Goal: Task Accomplishment & Management: Manage account settings

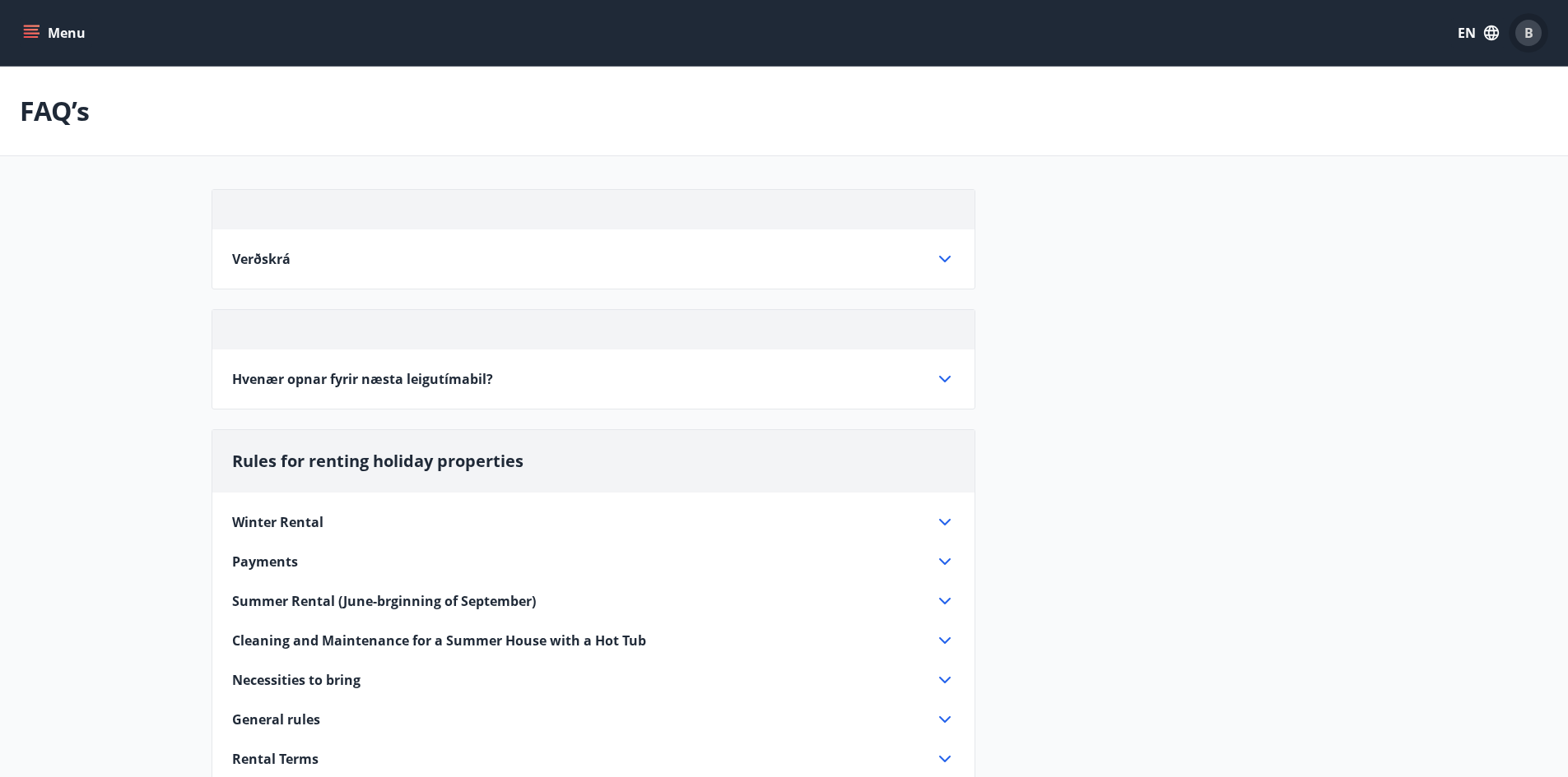
click at [1527, 35] on span "B" at bounding box center [1529, 33] width 9 height 18
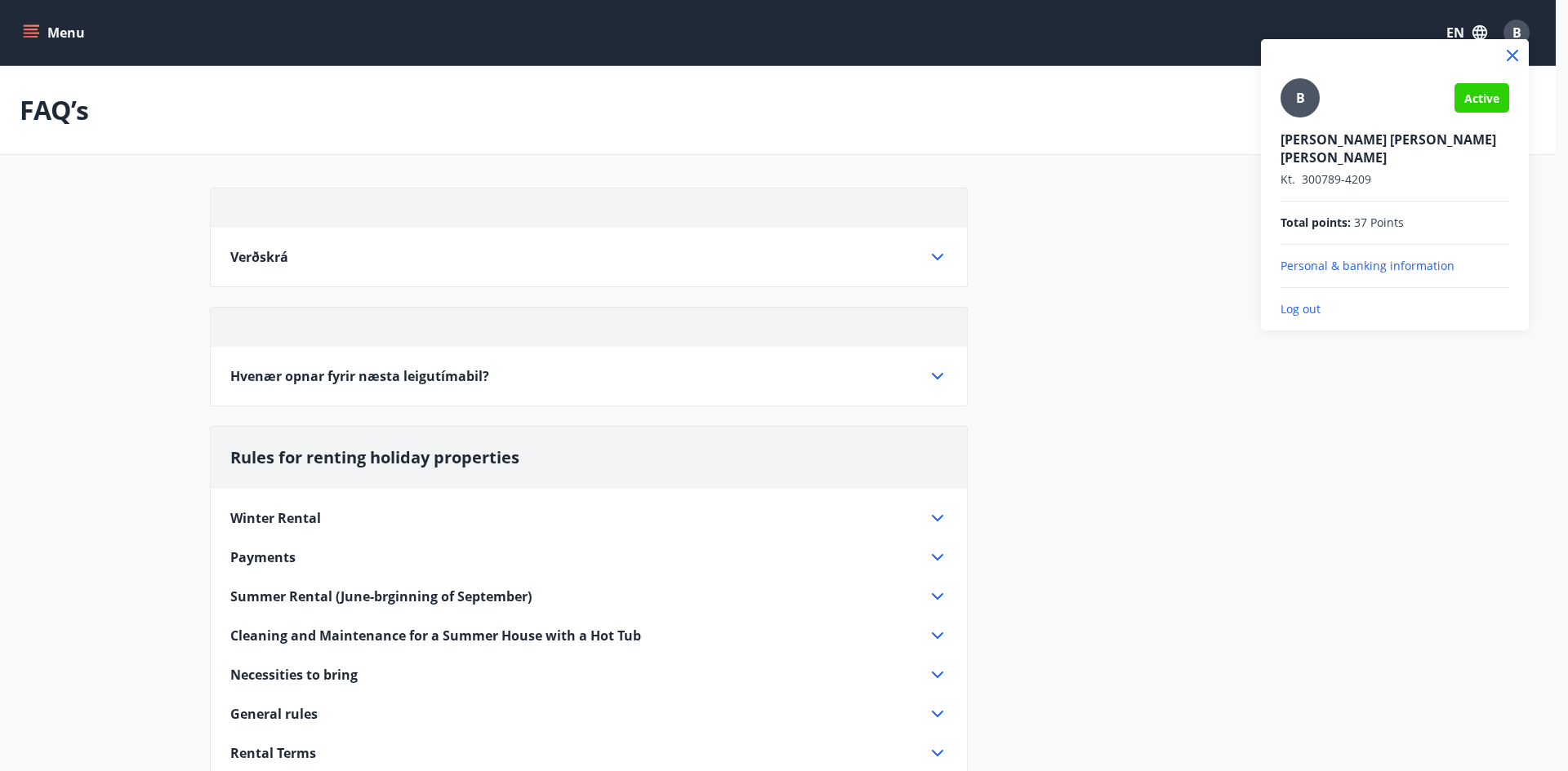
click at [1311, 302] on p "Log out" at bounding box center [1395, 309] width 229 height 16
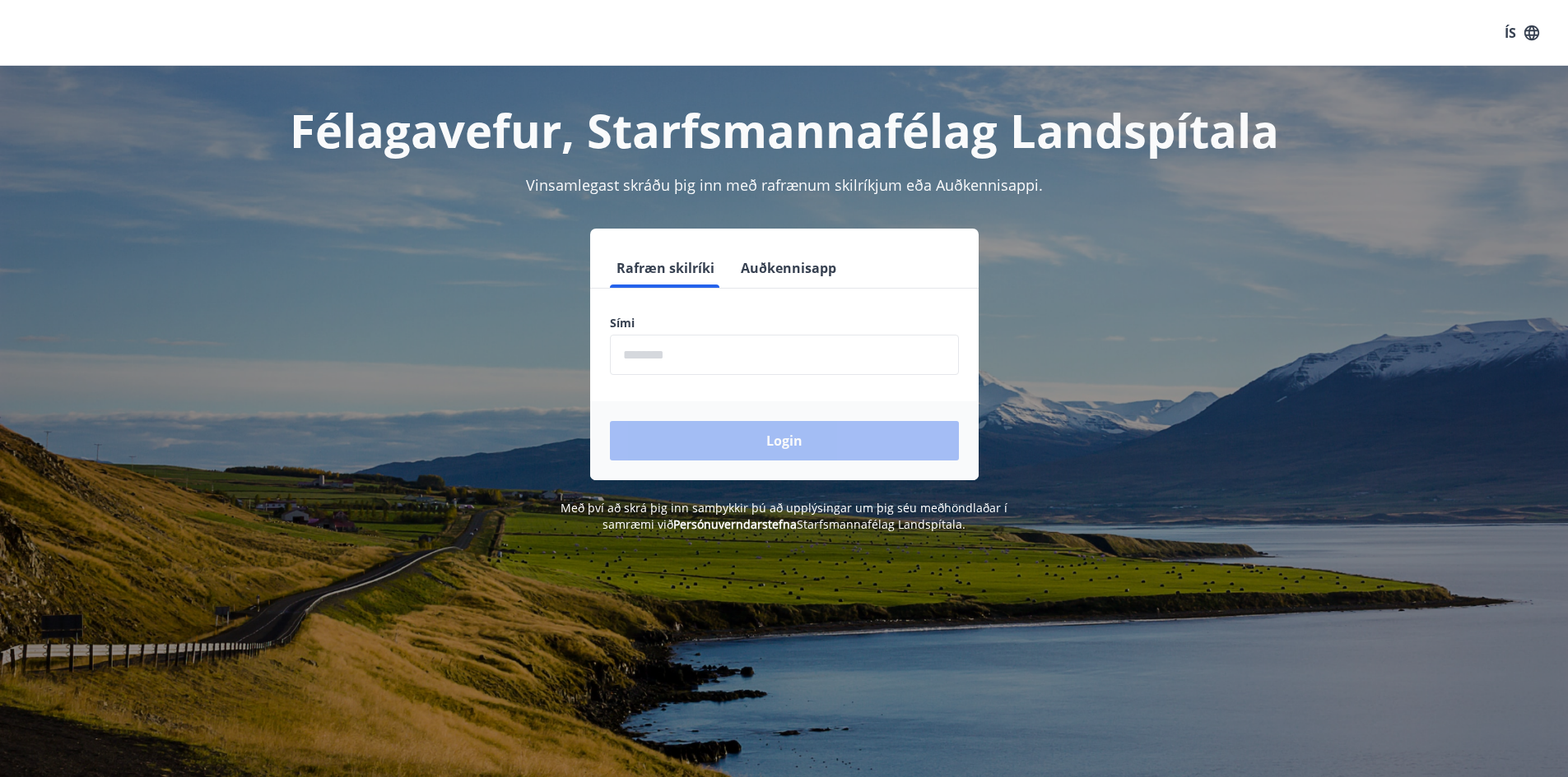
click at [642, 356] on input "phone" at bounding box center [784, 355] width 349 height 40
type input "********"
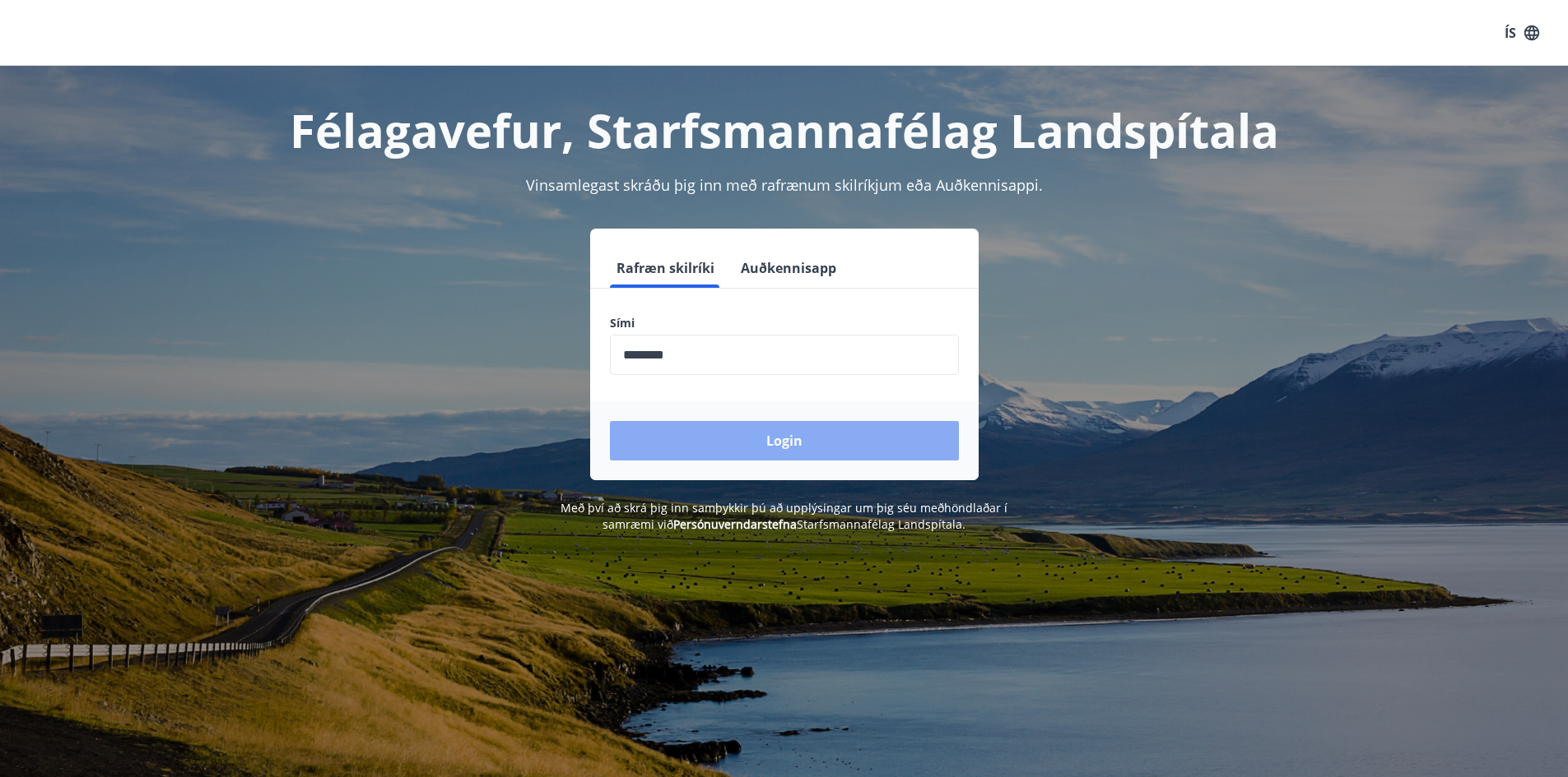
click at [762, 431] on button "Login" at bounding box center [784, 441] width 349 height 39
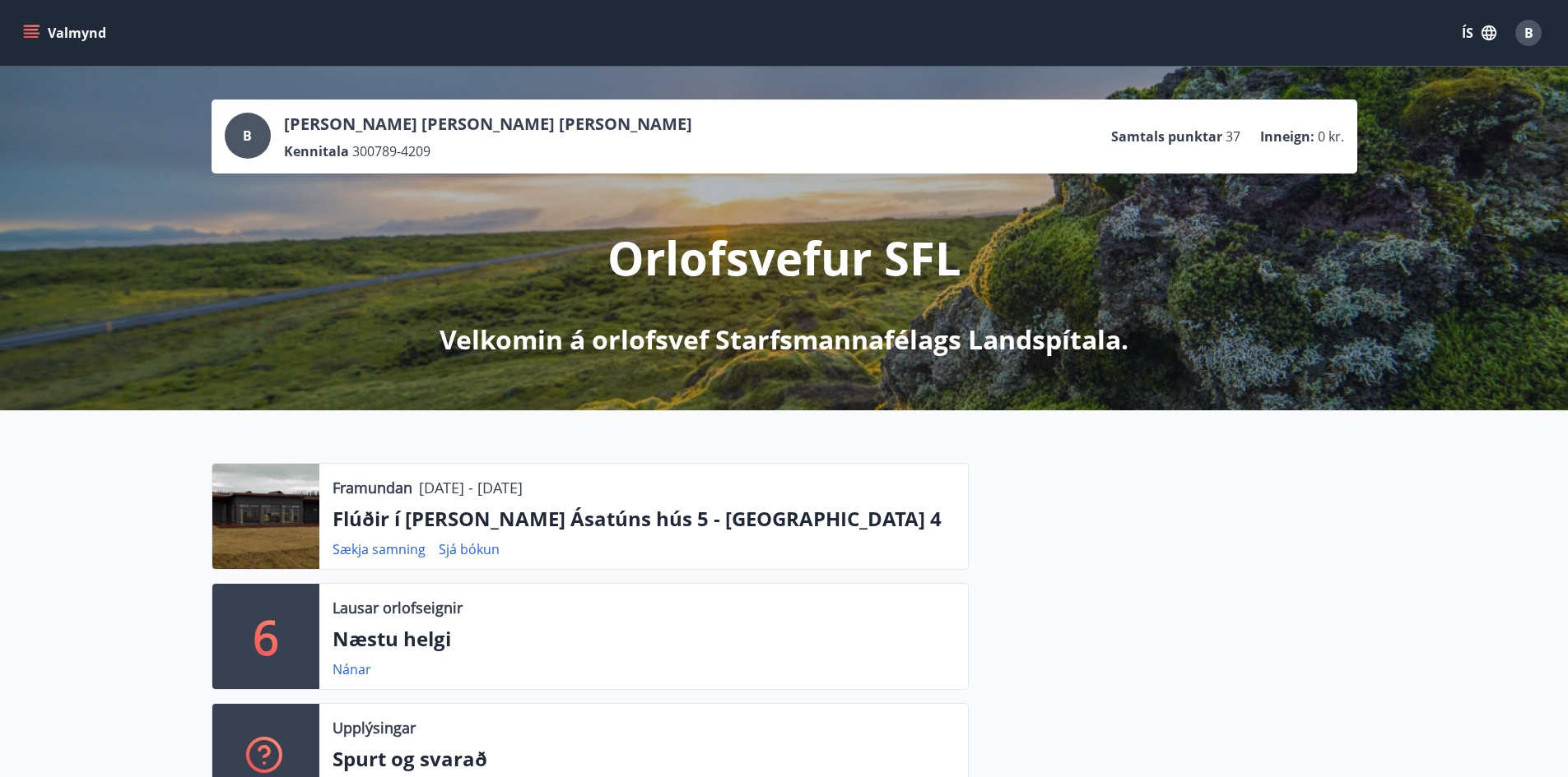
drag, startPoint x: 13, startPoint y: 35, endPoint x: 0, endPoint y: 35, distance: 13.0
click at [0, 35] on div "Valmynd ÍS B" at bounding box center [784, 33] width 1568 height 66
click at [42, 29] on button "Valmynd" at bounding box center [66, 32] width 93 height 29
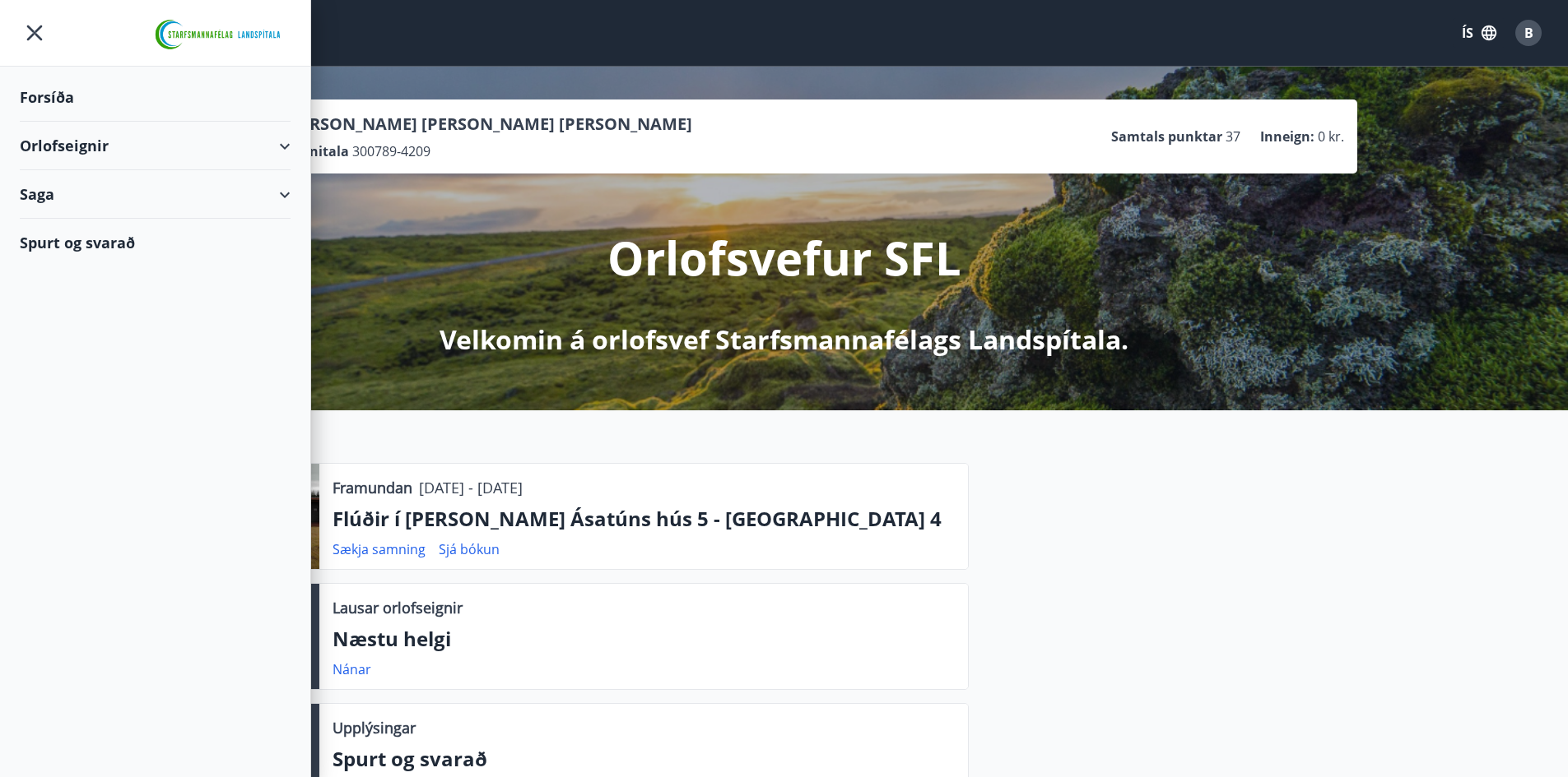
click at [134, 204] on div "Saga" at bounding box center [155, 194] width 271 height 48
click at [135, 144] on div "Orlofseignir" at bounding box center [155, 146] width 271 height 48
click at [93, 132] on div "Orlofseignir" at bounding box center [155, 146] width 271 height 48
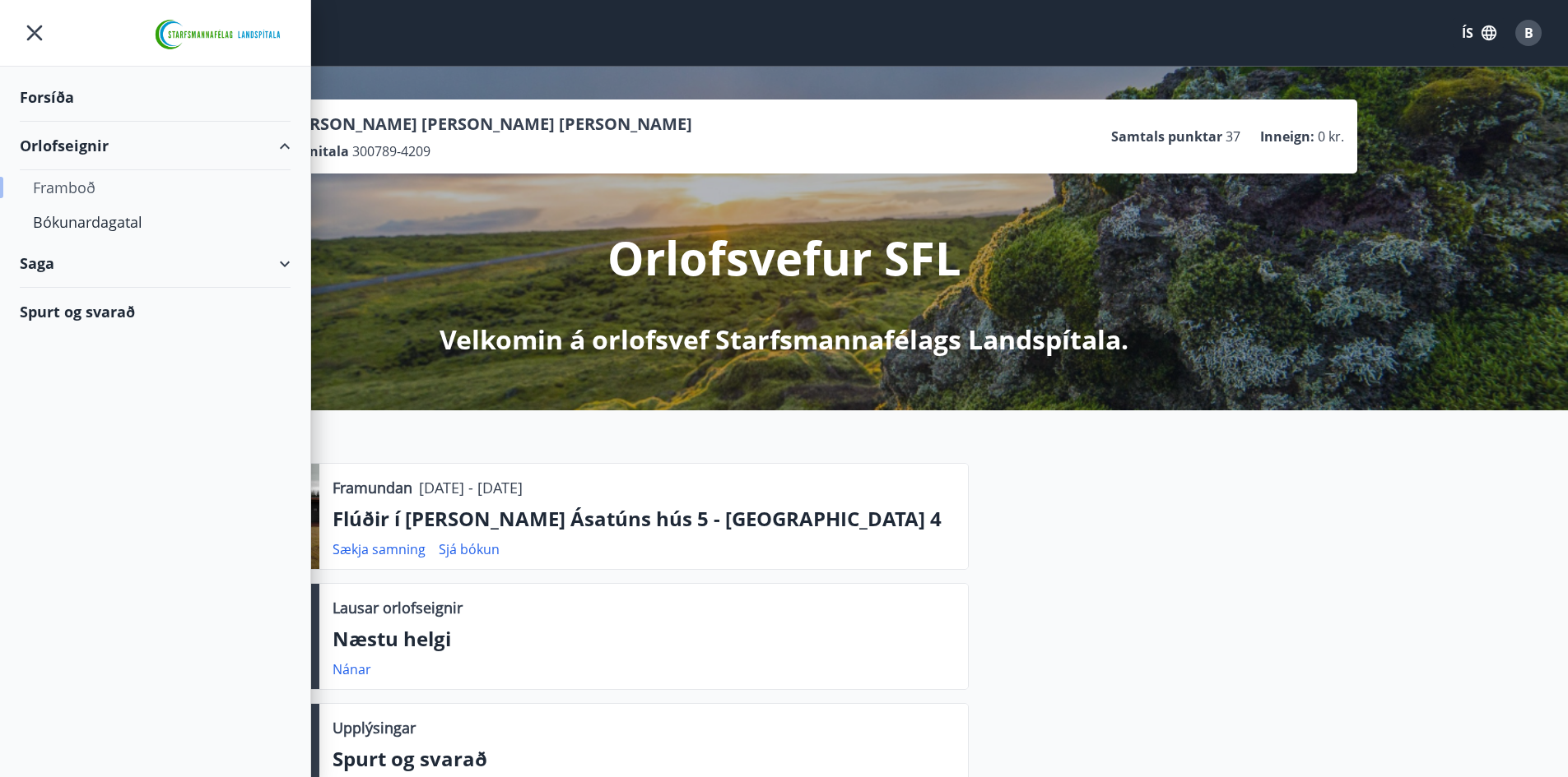
click at [81, 187] on div "Framboð" at bounding box center [155, 187] width 244 height 35
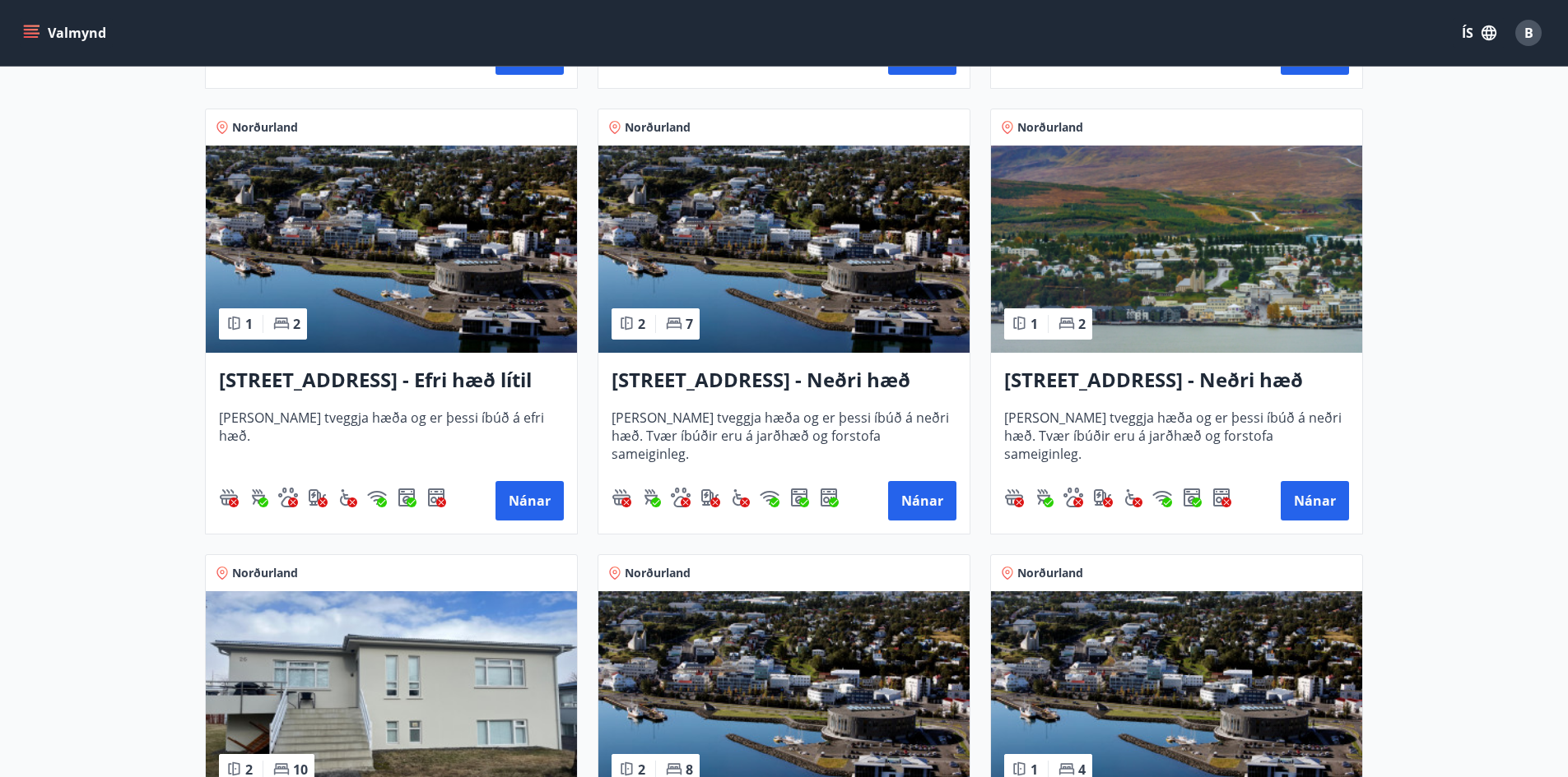
scroll to position [1152, 0]
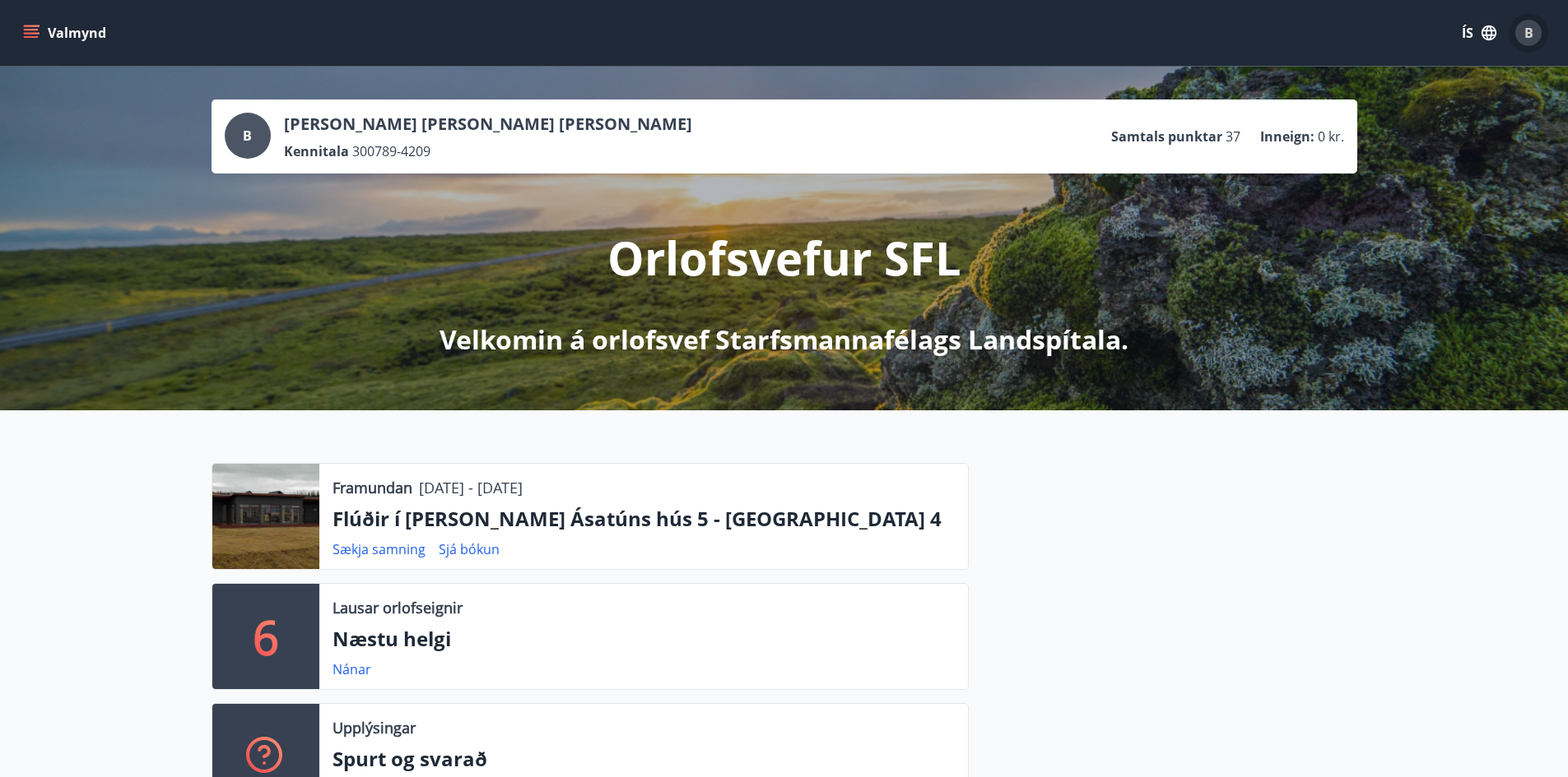
click at [1528, 37] on span "B" at bounding box center [1529, 33] width 9 height 18
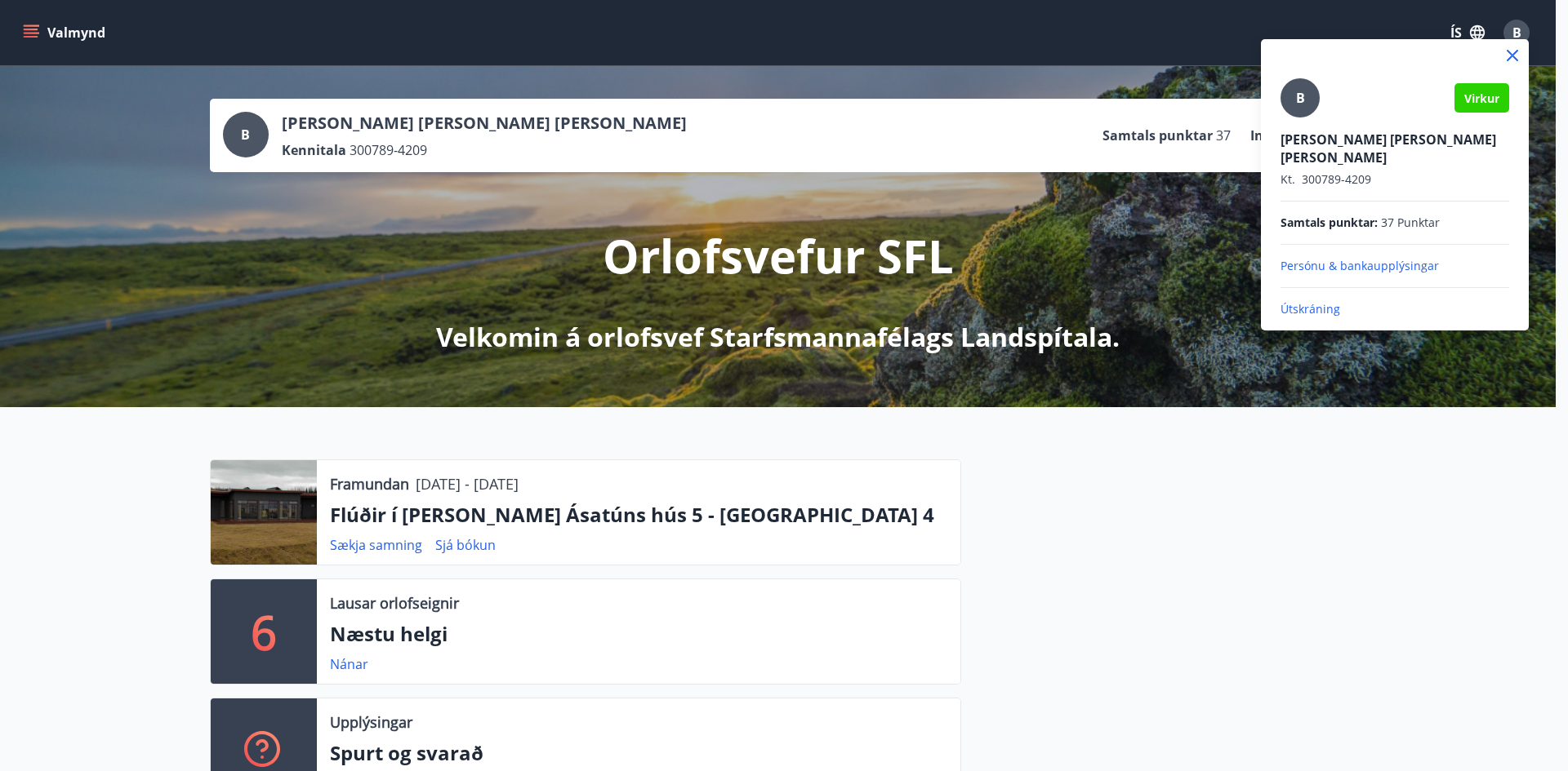
click at [1355, 258] on p "Persónu & bankaupplýsingar" at bounding box center [1395, 266] width 229 height 16
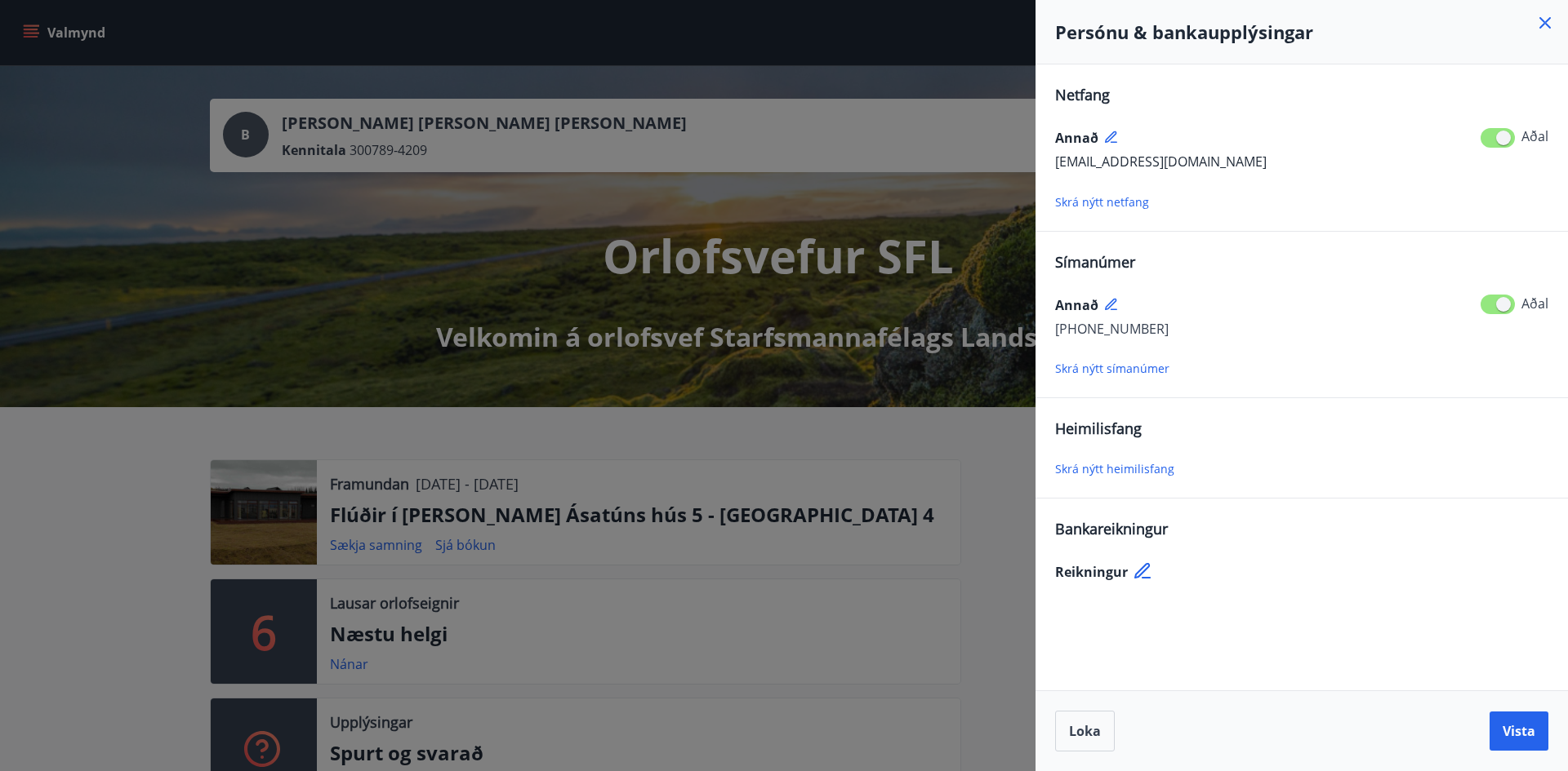
click at [1143, 571] on icon at bounding box center [1142, 571] width 16 height 16
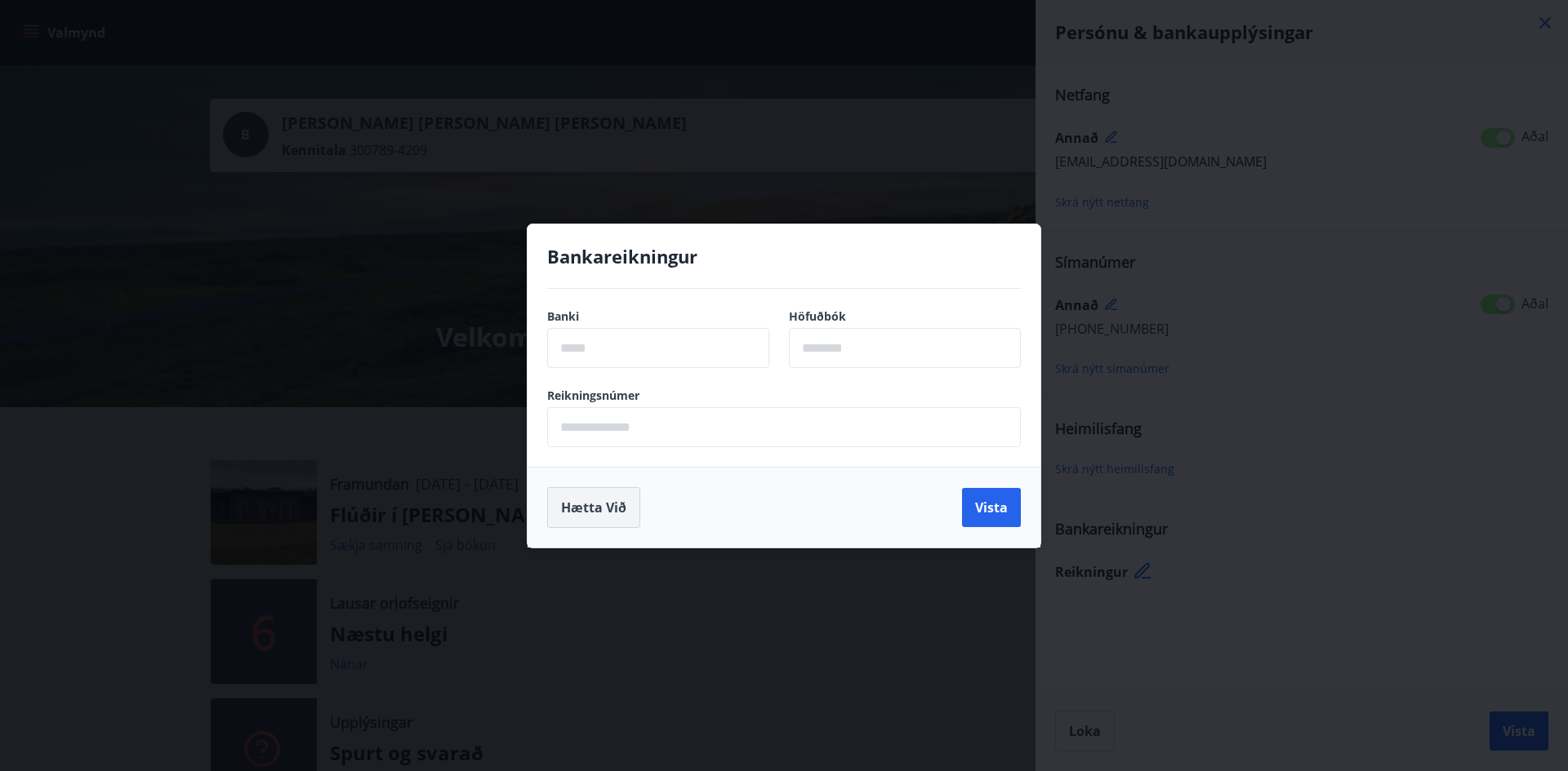
click at [611, 505] on button "Hætta við" at bounding box center [593, 508] width 93 height 41
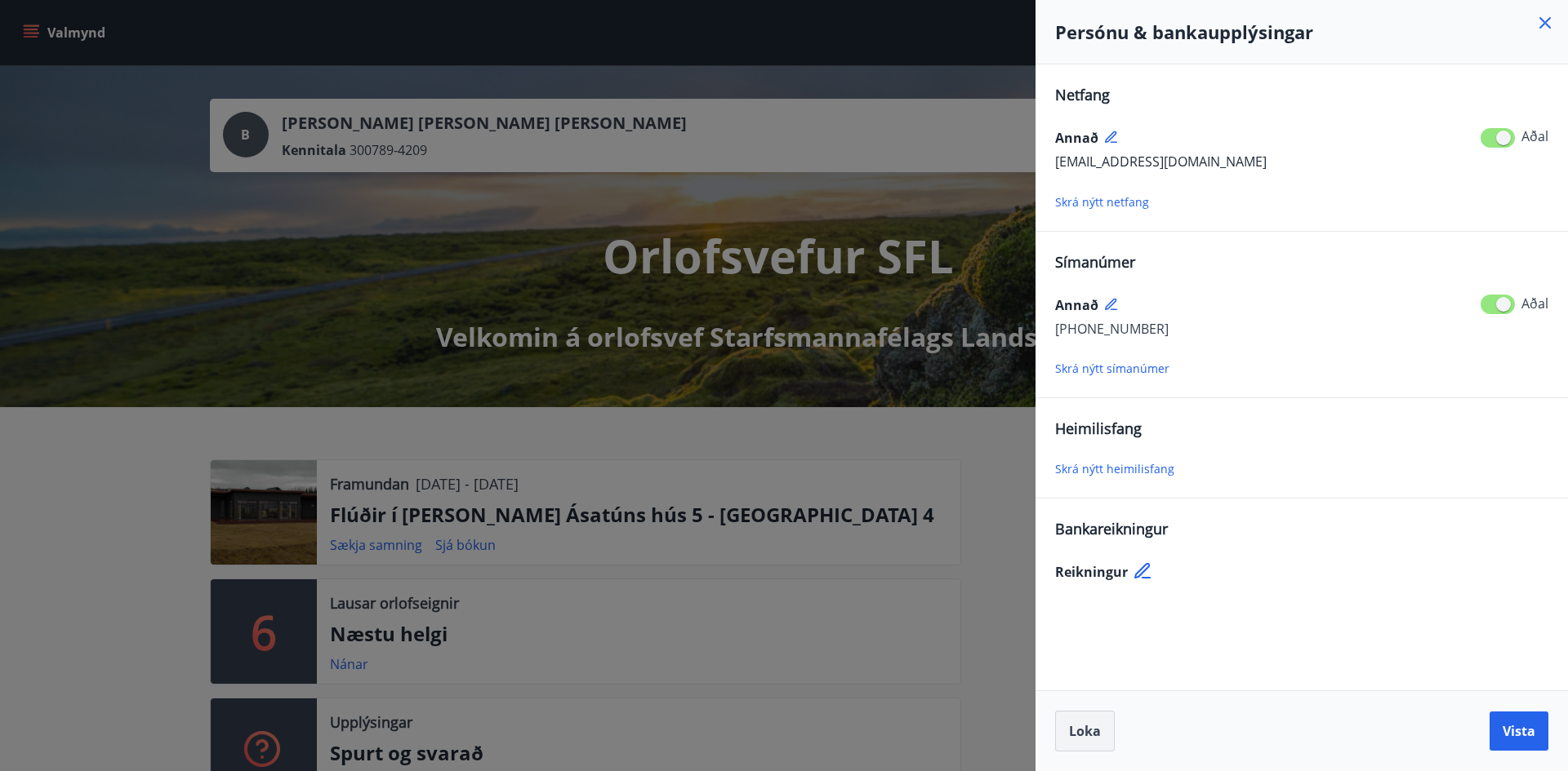
click at [1087, 734] on span "Loka" at bounding box center [1085, 731] width 32 height 18
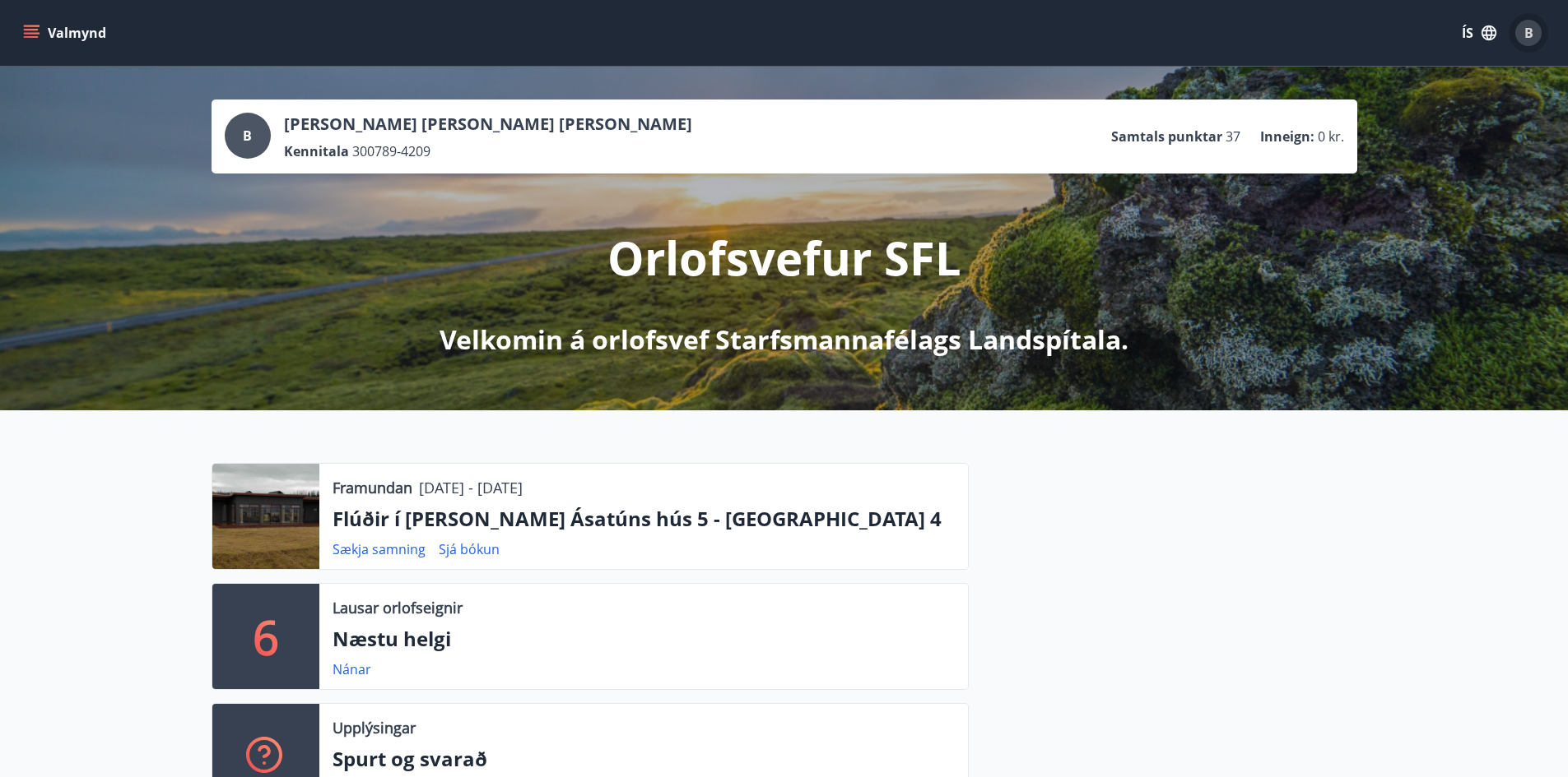
click at [1527, 27] on span "B" at bounding box center [1529, 33] width 9 height 18
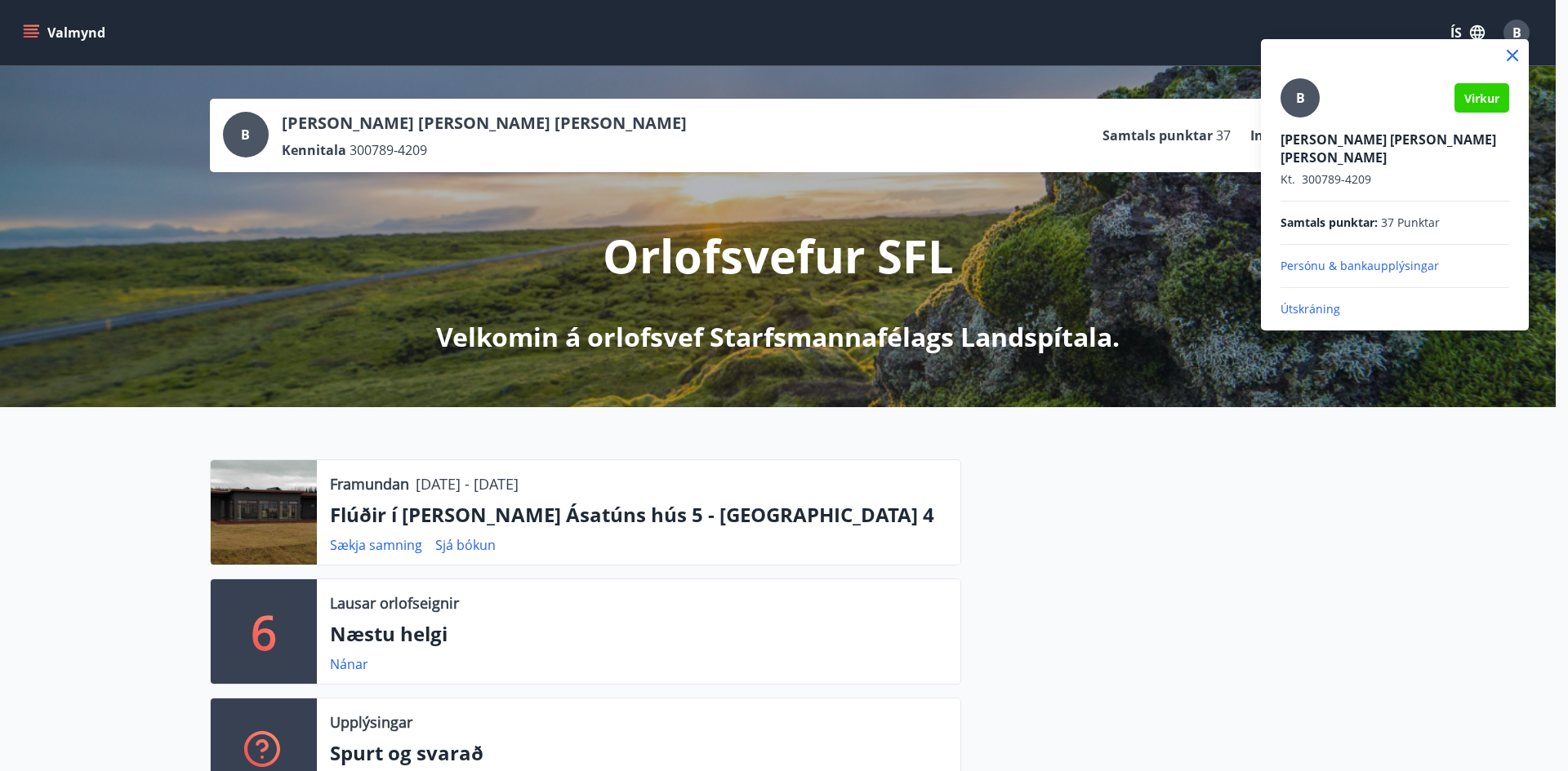
click at [1324, 302] on p "Útskráning" at bounding box center [1395, 309] width 229 height 16
